Goal: Task Accomplishment & Management: Use online tool/utility

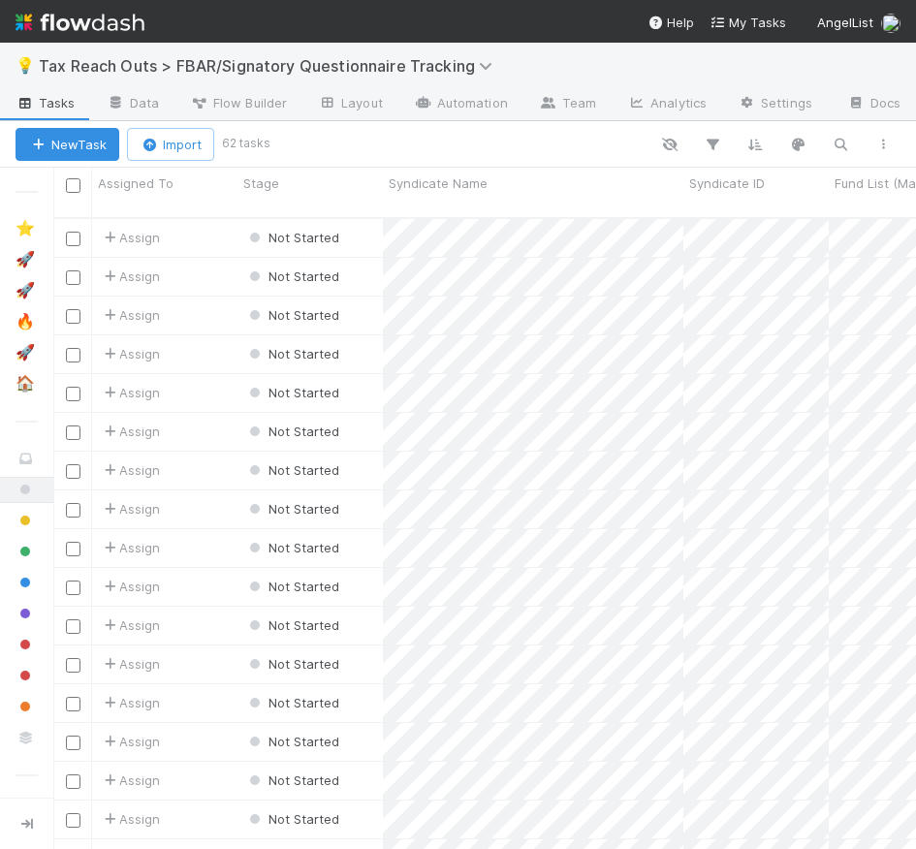
scroll to position [646, 863]
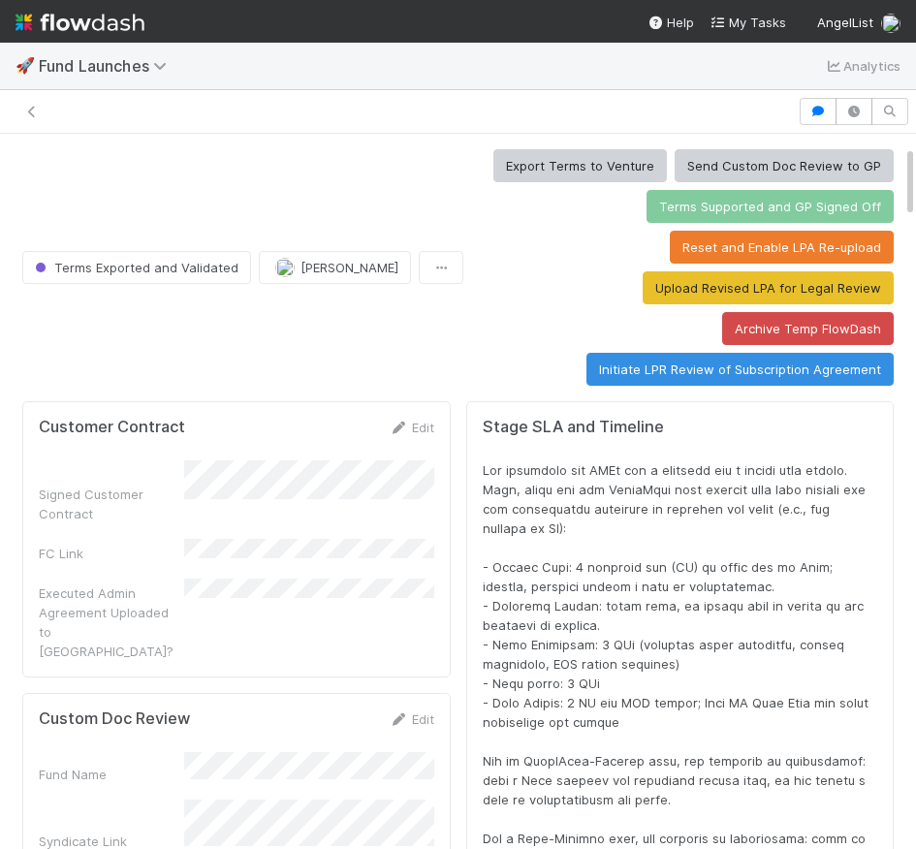
scroll to position [394, 838]
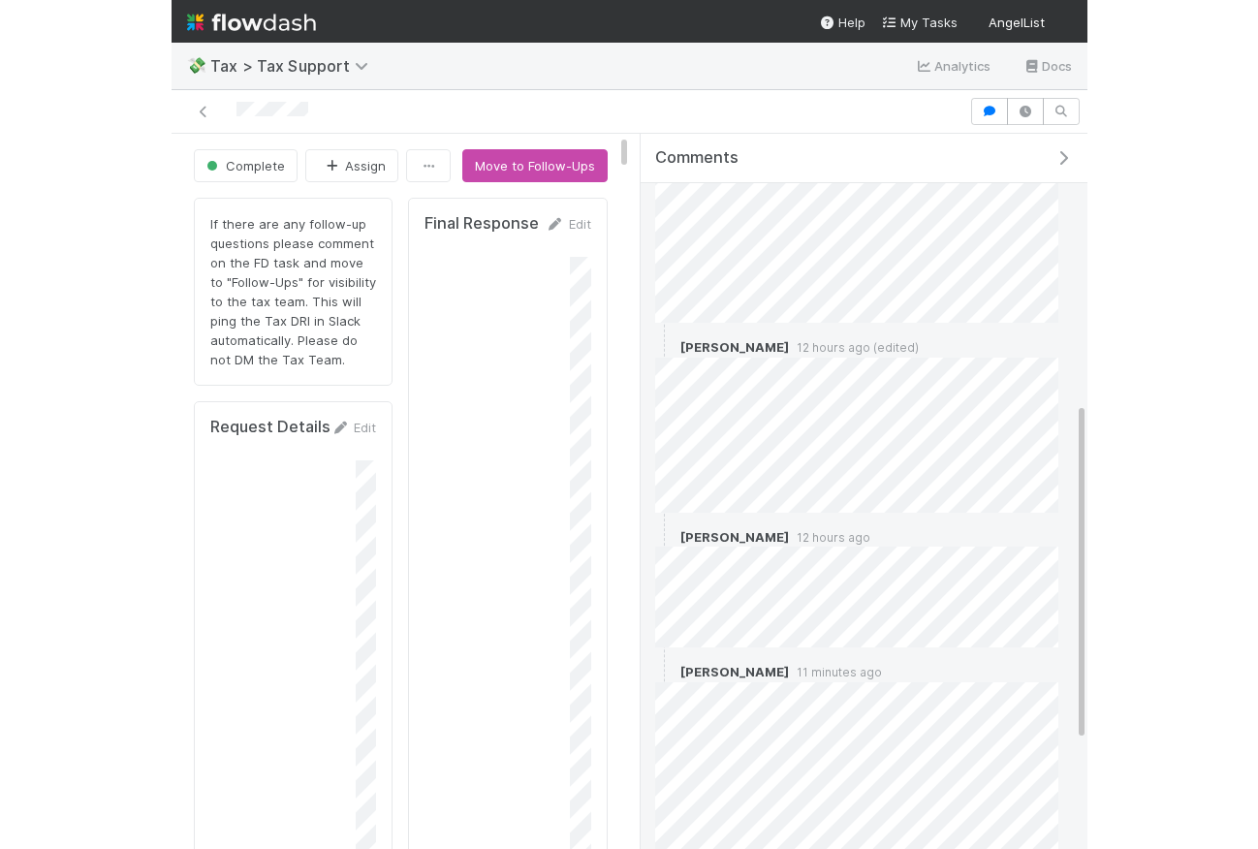
scroll to position [792, 0]
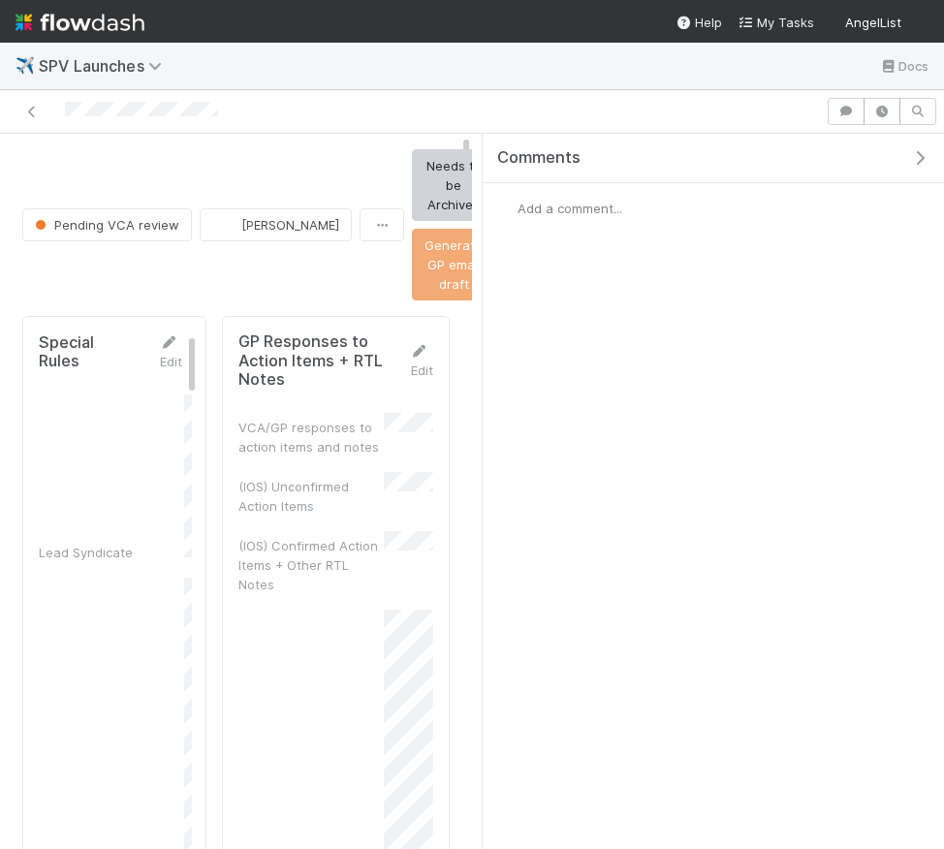
click at [927, 158] on icon "button" at bounding box center [919, 158] width 19 height 16
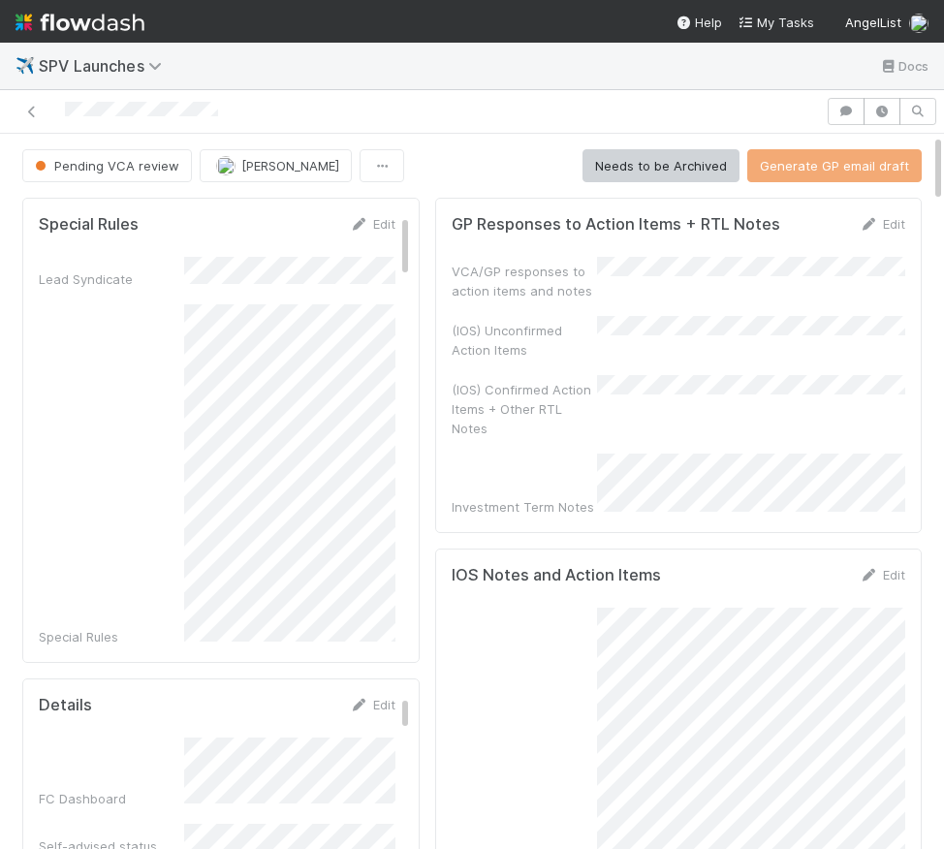
click at [269, 152] on button "[PERSON_NAME]" at bounding box center [276, 165] width 152 height 33
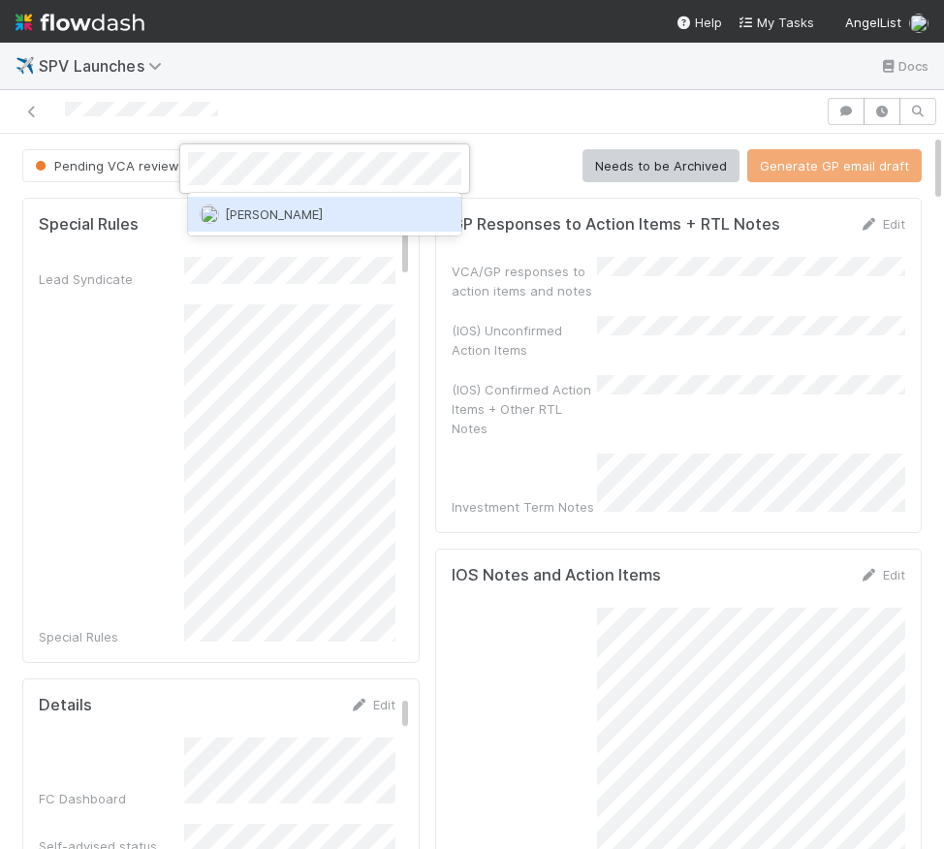
click at [332, 208] on div "[PERSON_NAME]" at bounding box center [324, 214] width 273 height 35
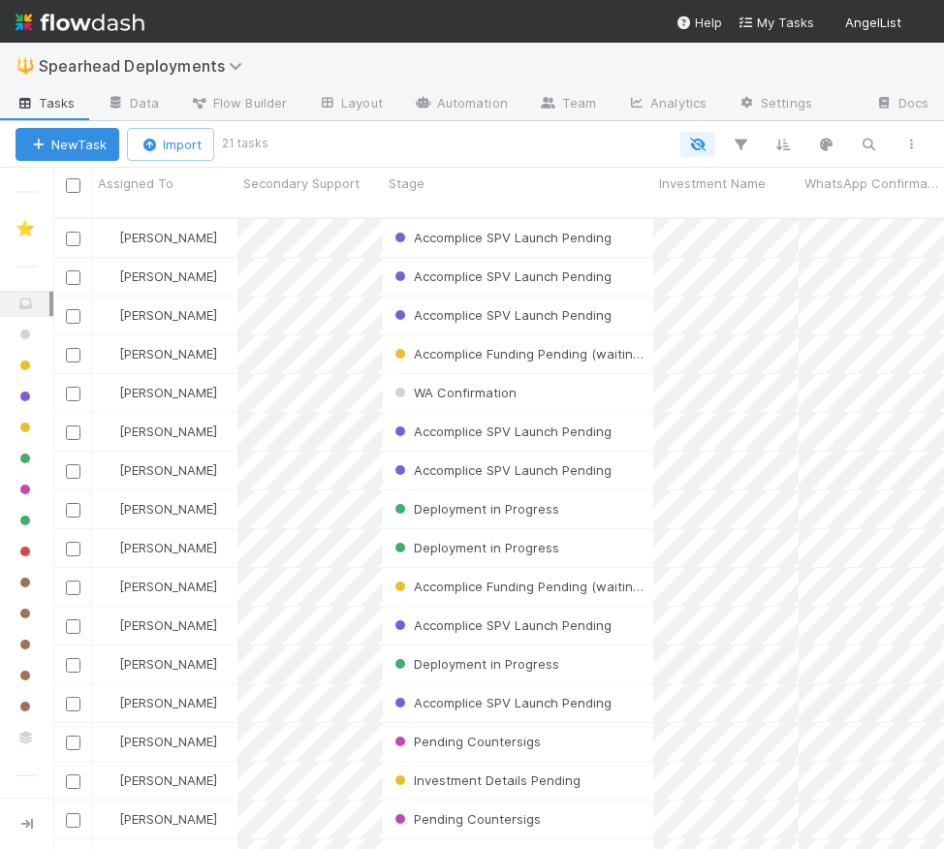
scroll to position [646, 891]
click at [638, 259] on div "Accomplice SPV Launch Pending" at bounding box center [518, 277] width 270 height 38
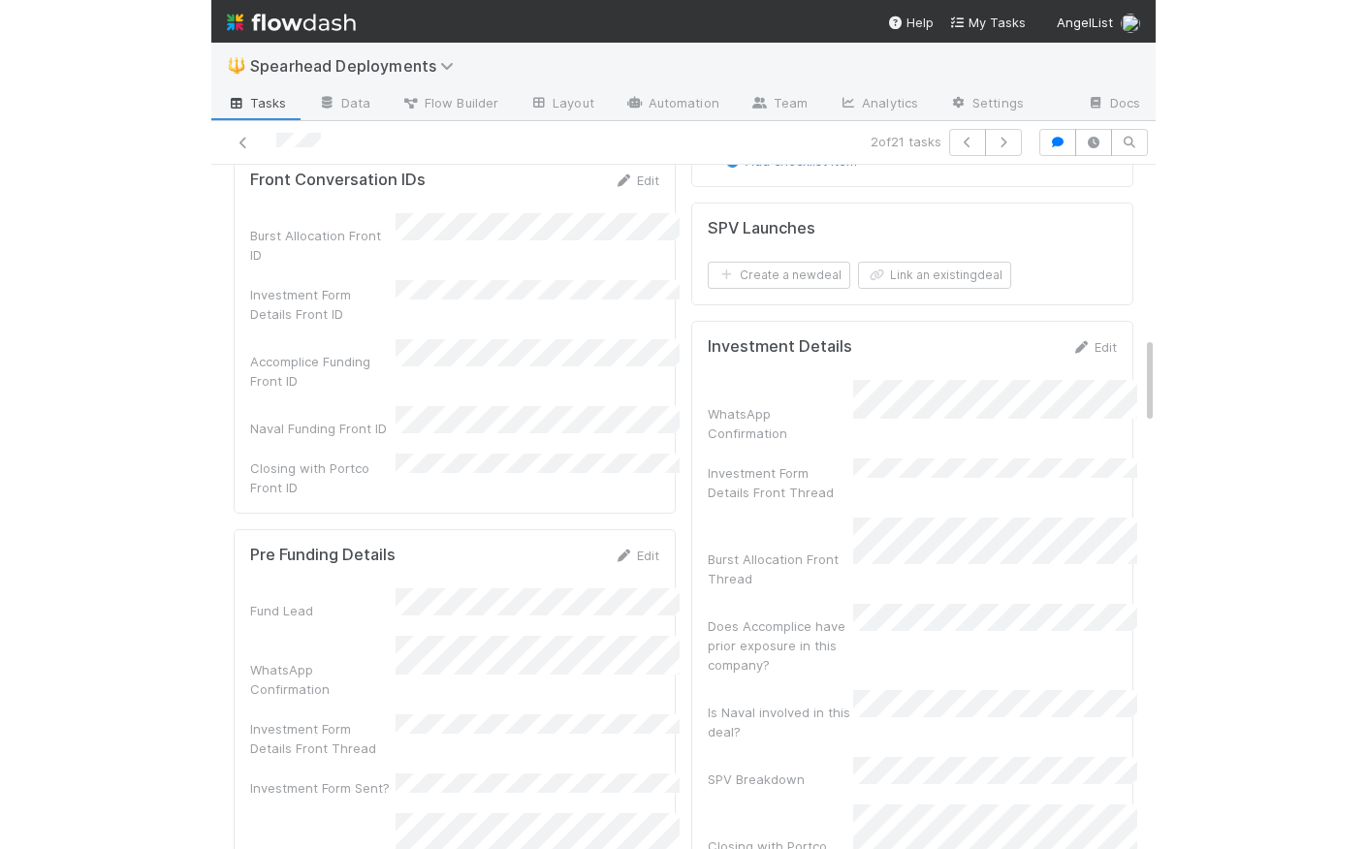
scroll to position [1275, 0]
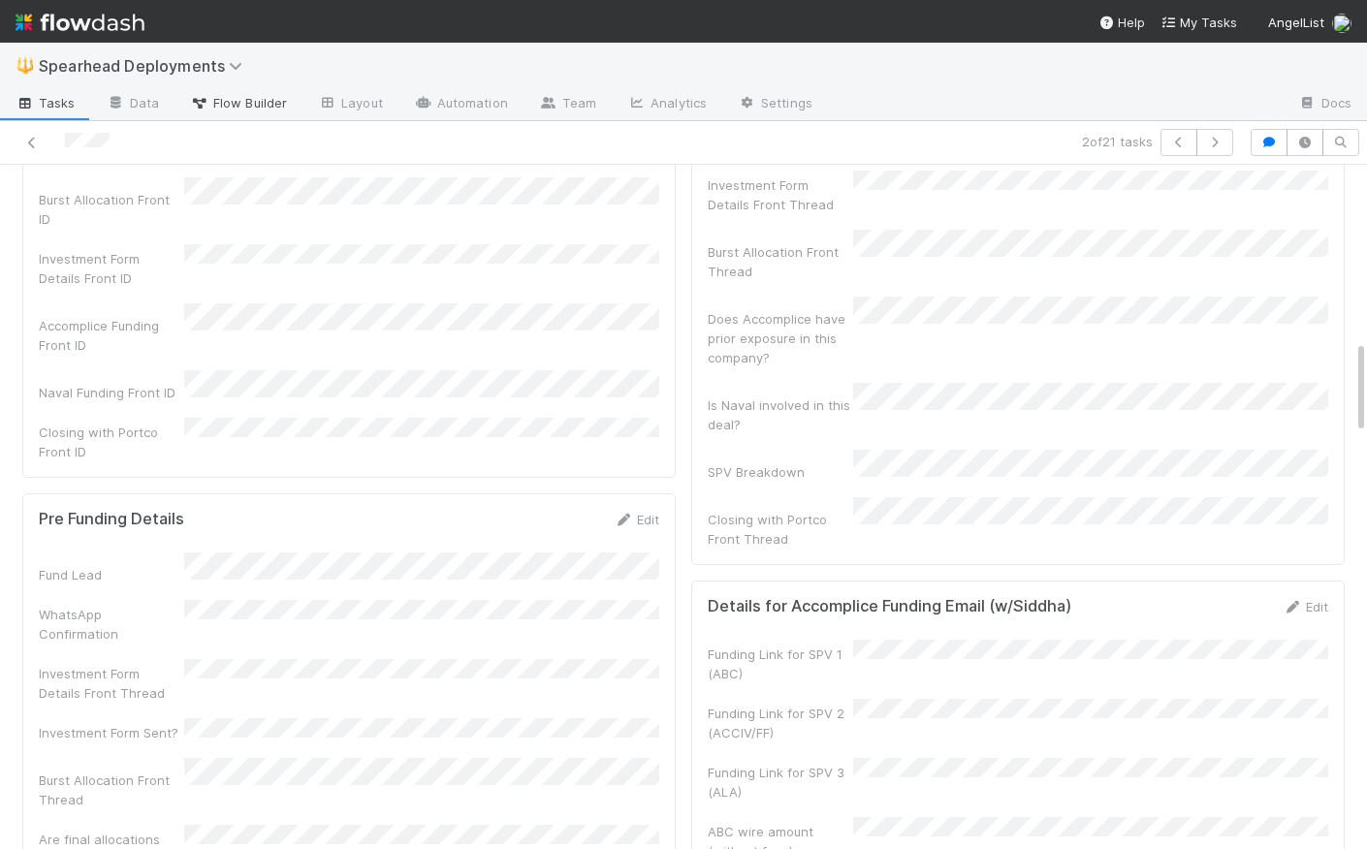
click at [262, 102] on span "Flow Builder" at bounding box center [238, 102] width 97 height 19
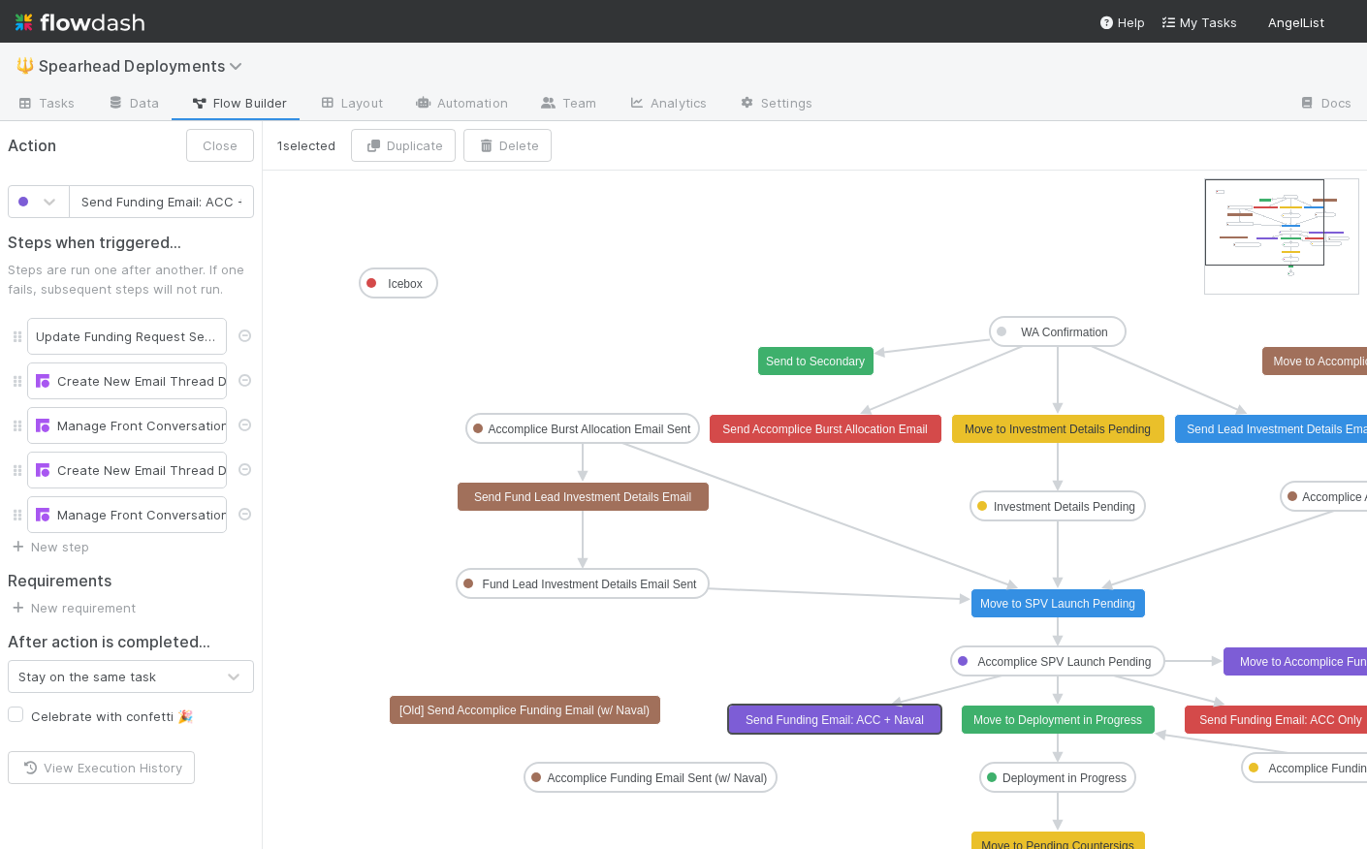
click at [886, 724] on text "Send Funding Email: ACC + Naval" at bounding box center [834, 720] width 178 height 14
click at [100, 427] on div "Manage Front Conversation" at bounding box center [127, 425] width 182 height 19
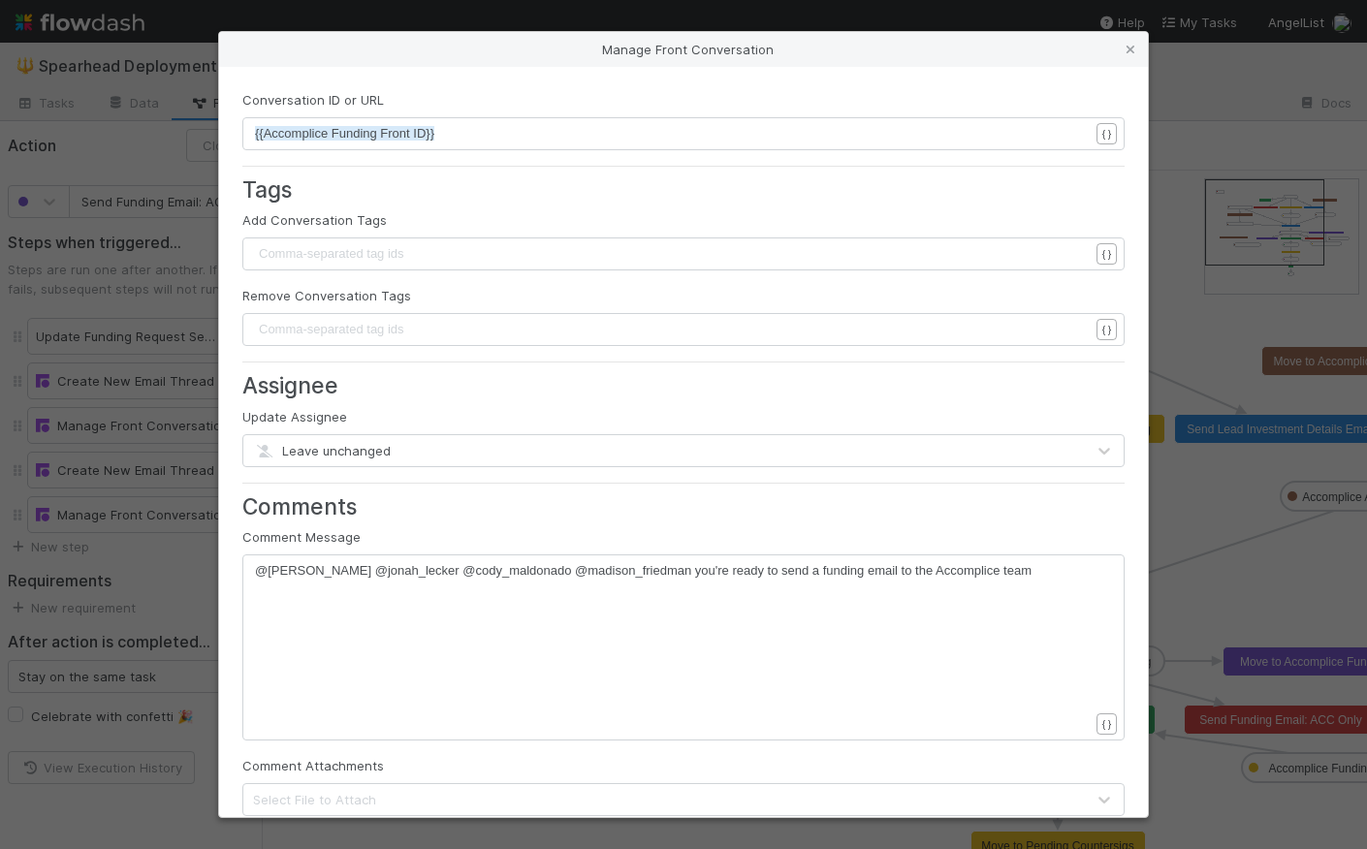
click at [108, 415] on div "Manage Front Conversation Conversation ID or URL xxxxxxxxxx {{Accomplice Fundin…" at bounding box center [683, 424] width 1367 height 849
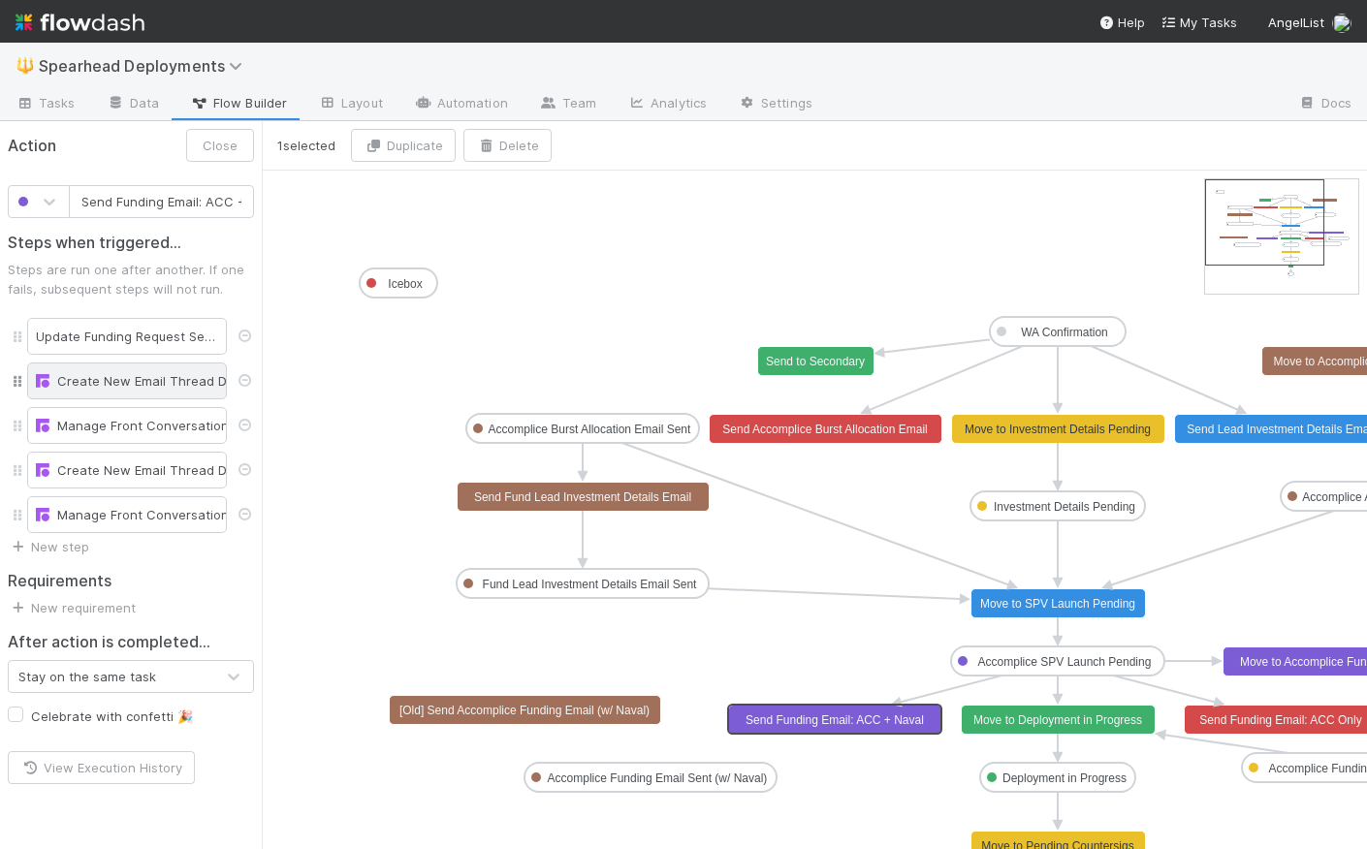
click at [102, 383] on div "Create New Email Thread Draft" at bounding box center [127, 380] width 182 height 19
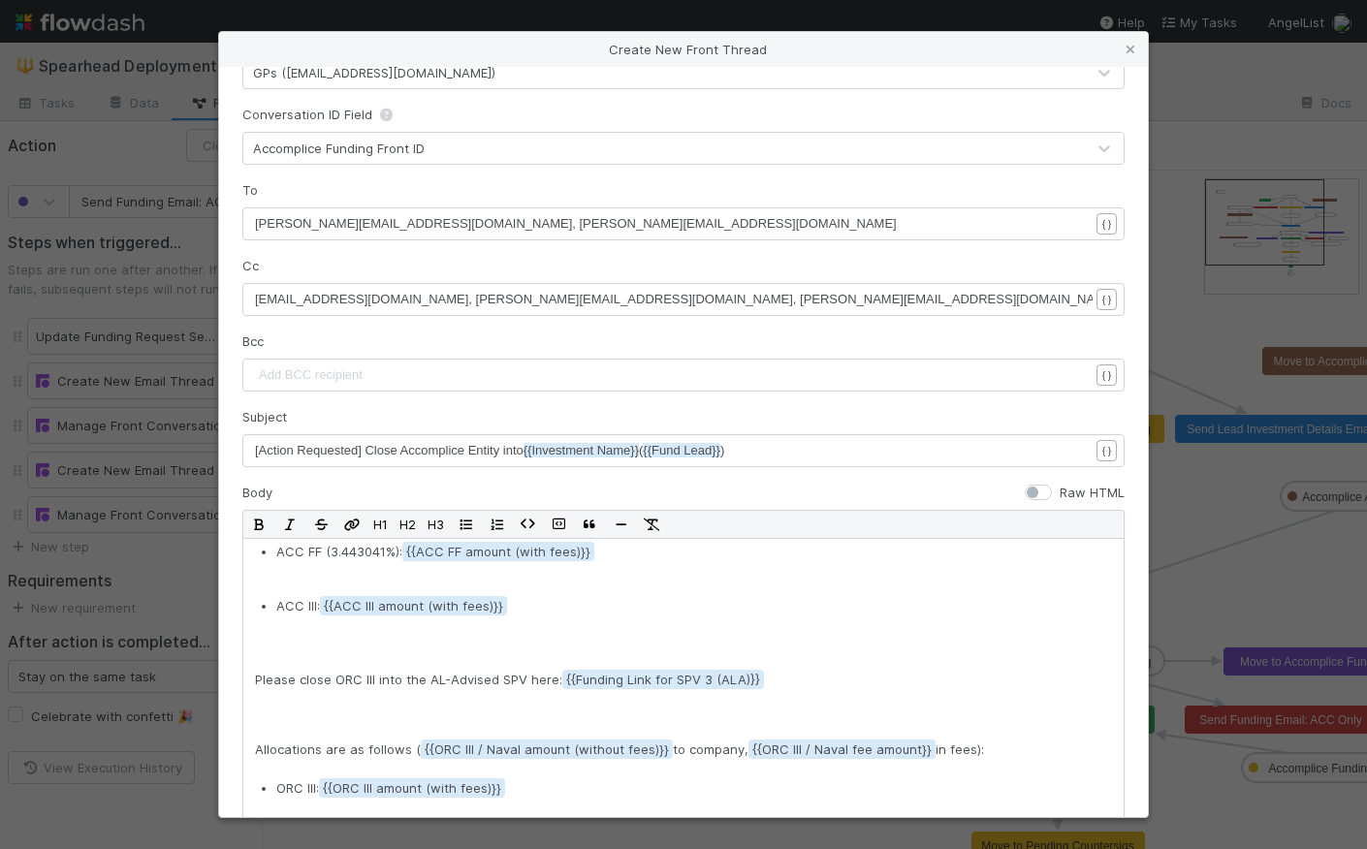
scroll to position [492, 0]
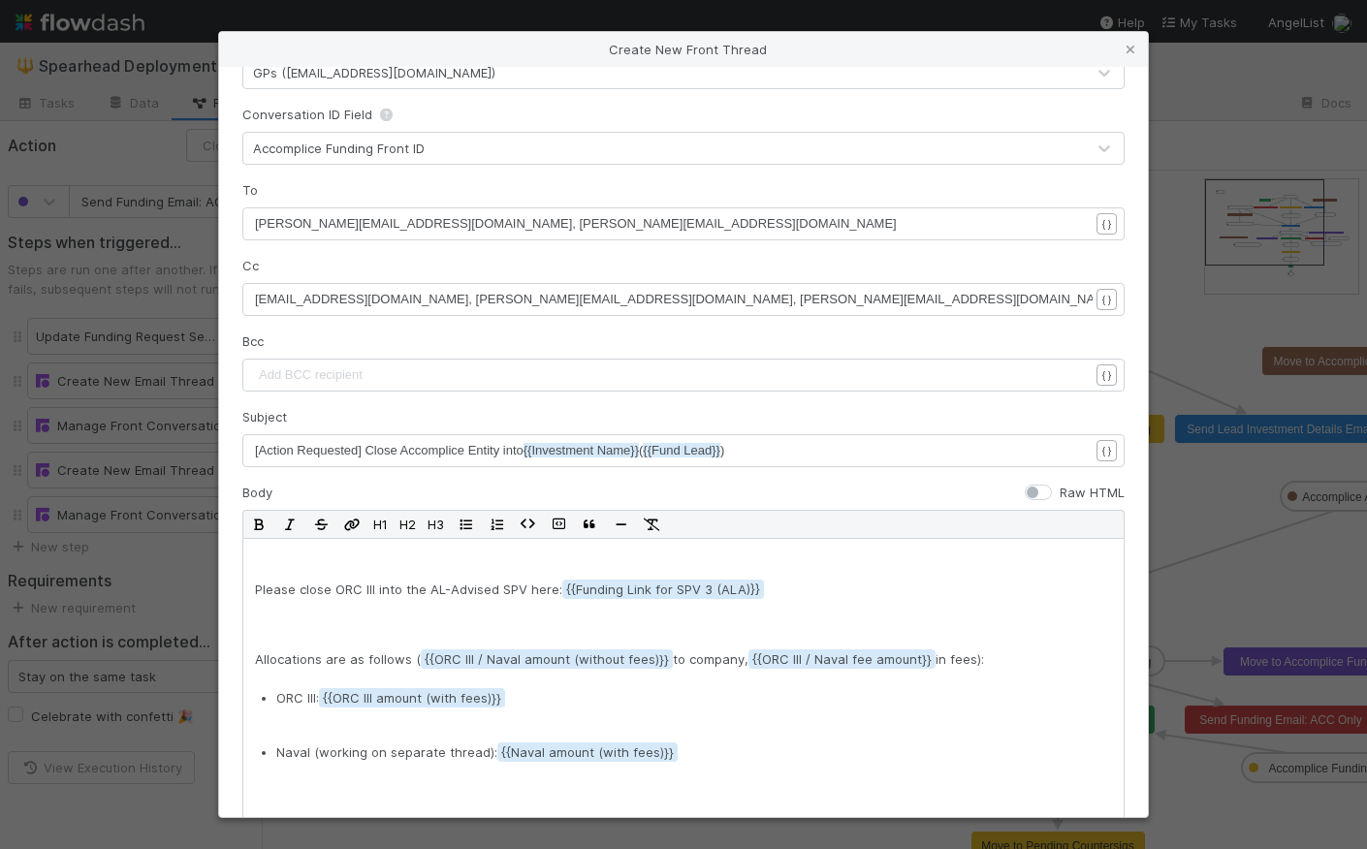
click at [85, 559] on div "Create New Front Thread Channel GPs (lead@angellist.com) Conversation ID Field …" at bounding box center [683, 424] width 1367 height 849
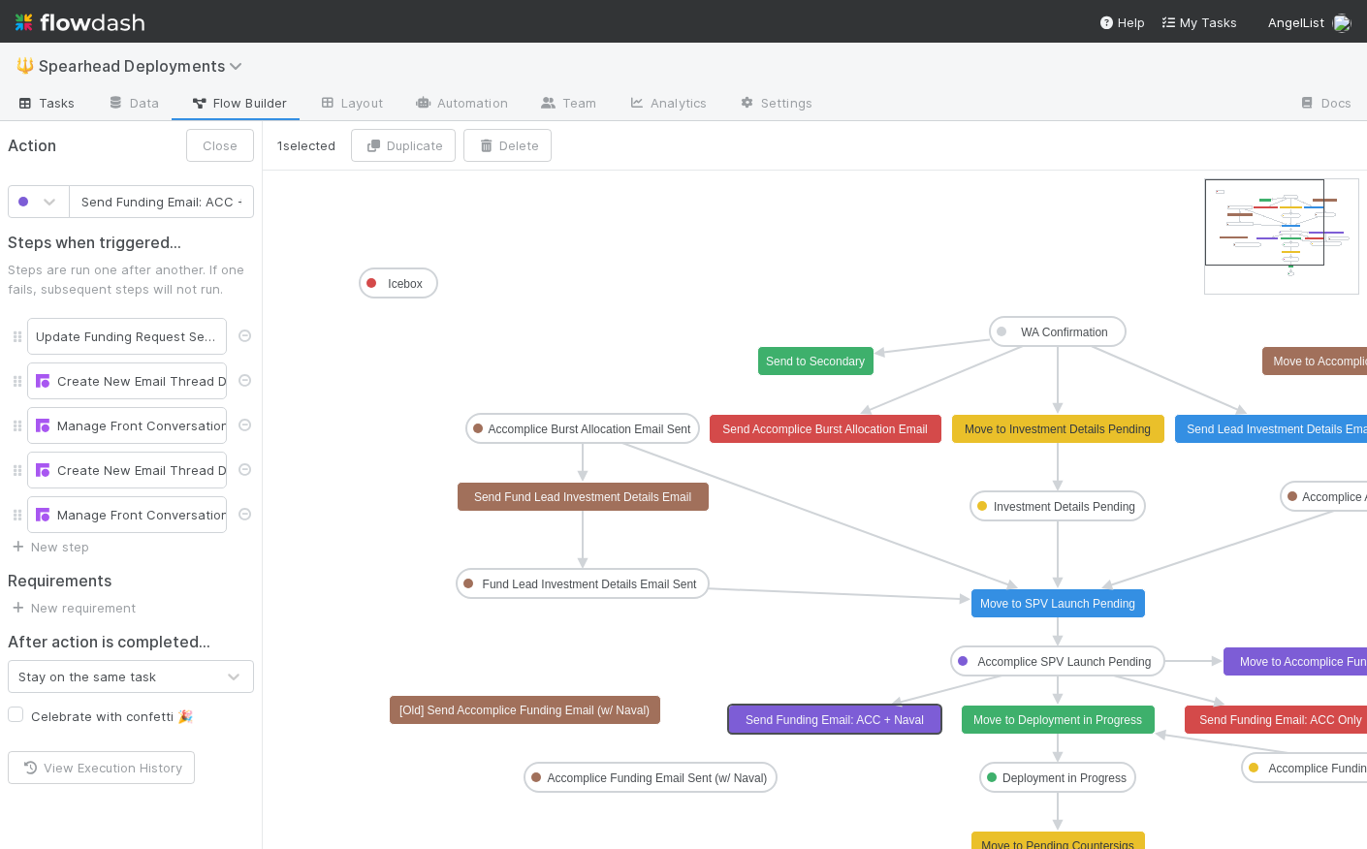
click at [60, 105] on span "Tasks" at bounding box center [46, 102] width 60 height 19
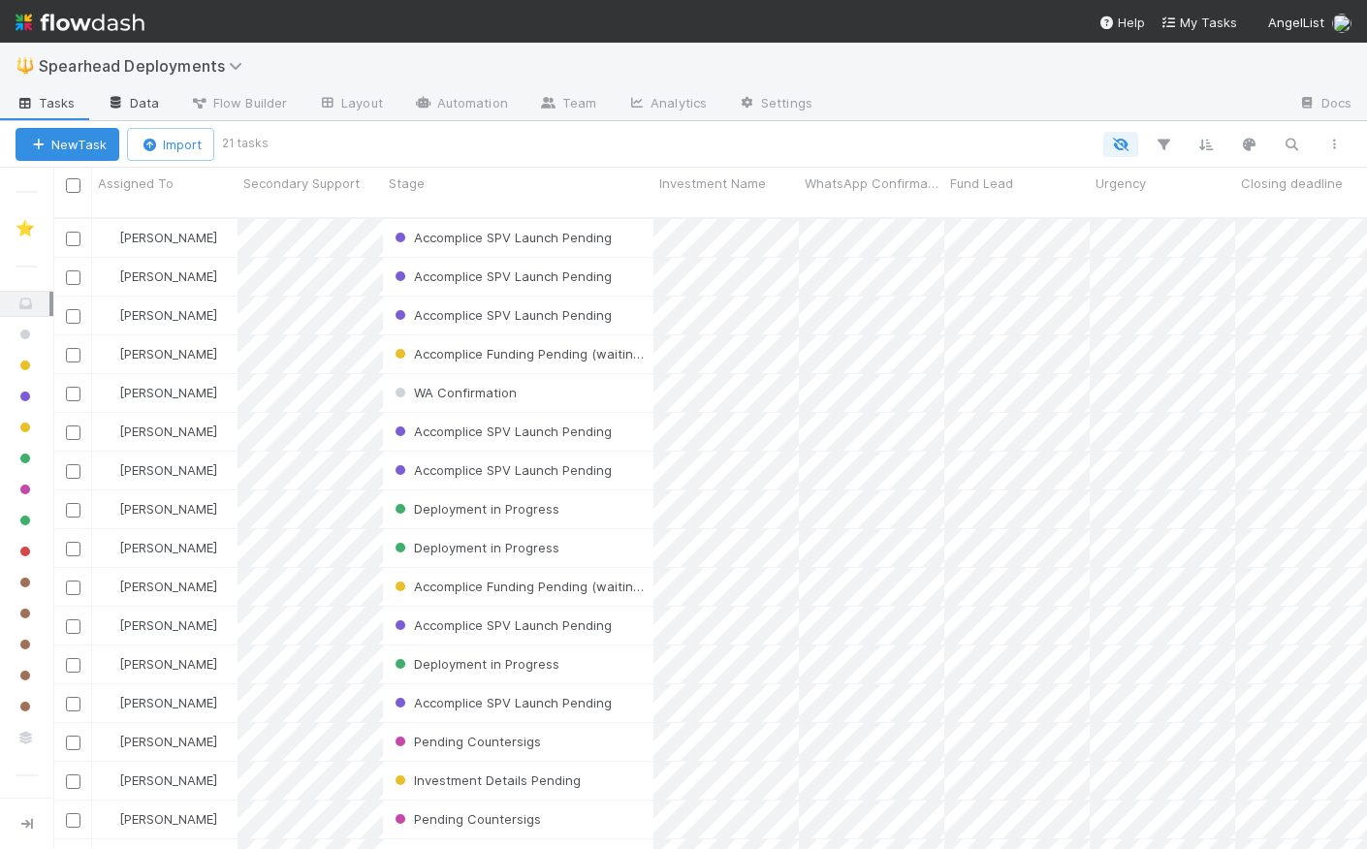
scroll to position [646, 1313]
click at [635, 262] on div "Accomplice SPV Launch Pending" at bounding box center [518, 277] width 270 height 38
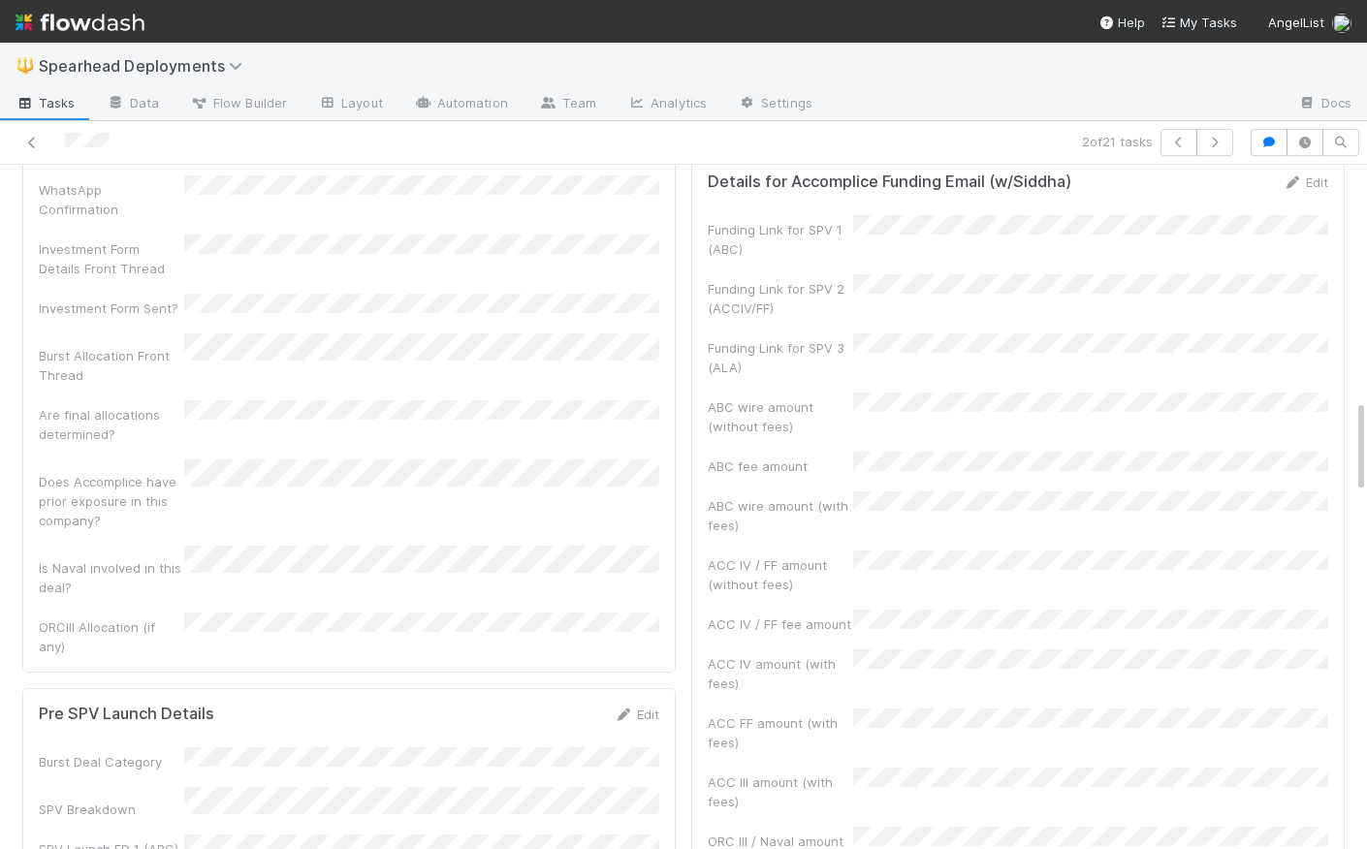
scroll to position [1703, 0]
click at [954, 63] on div "🔱 Spearhead Deployments" at bounding box center [683, 66] width 1367 height 47
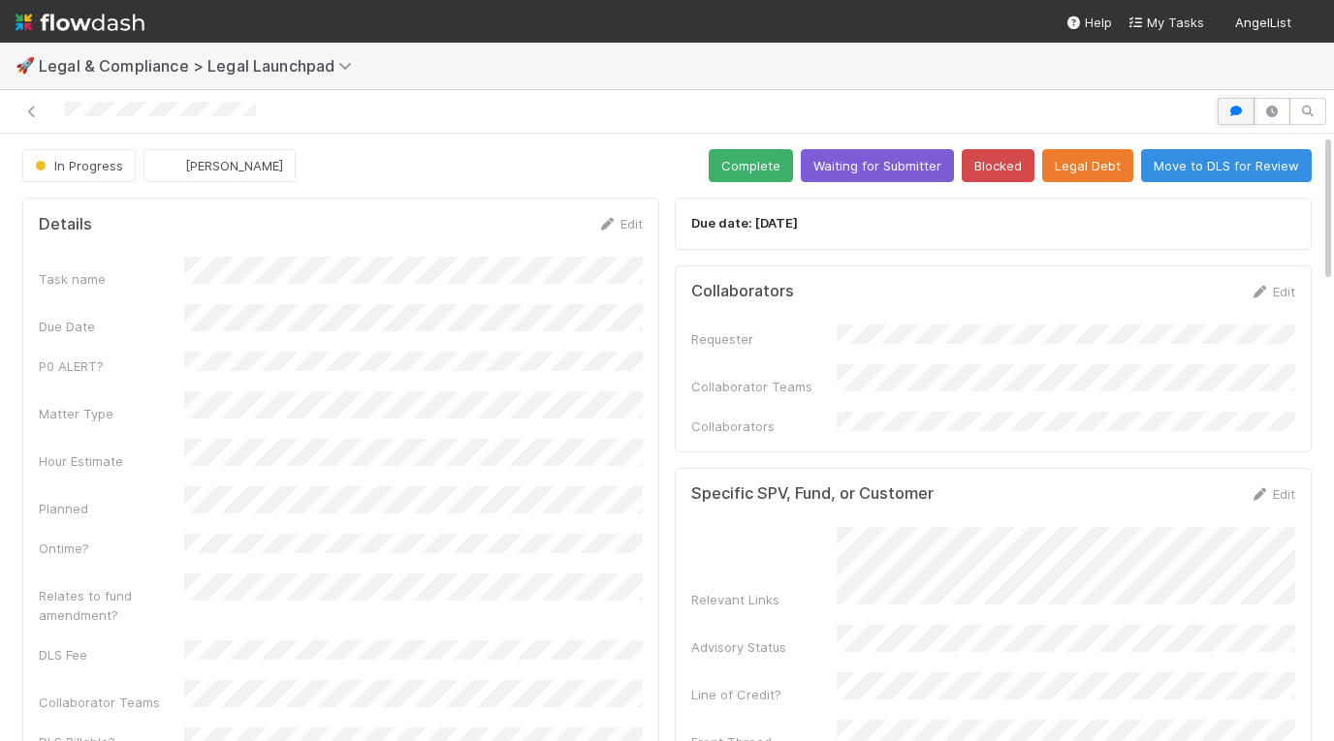
click at [1235, 117] on button "button" at bounding box center [1235, 111] width 37 height 27
